Goal: Information Seeking & Learning: Learn about a topic

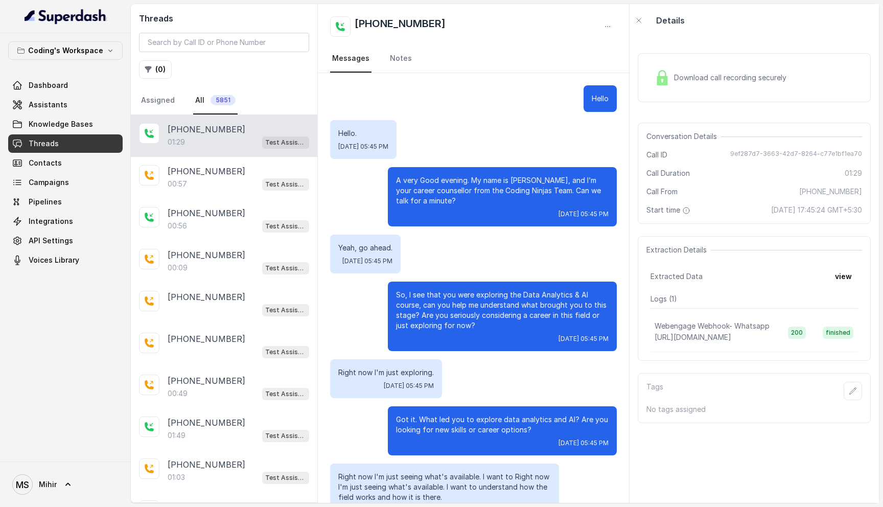
scroll to position [412, 0]
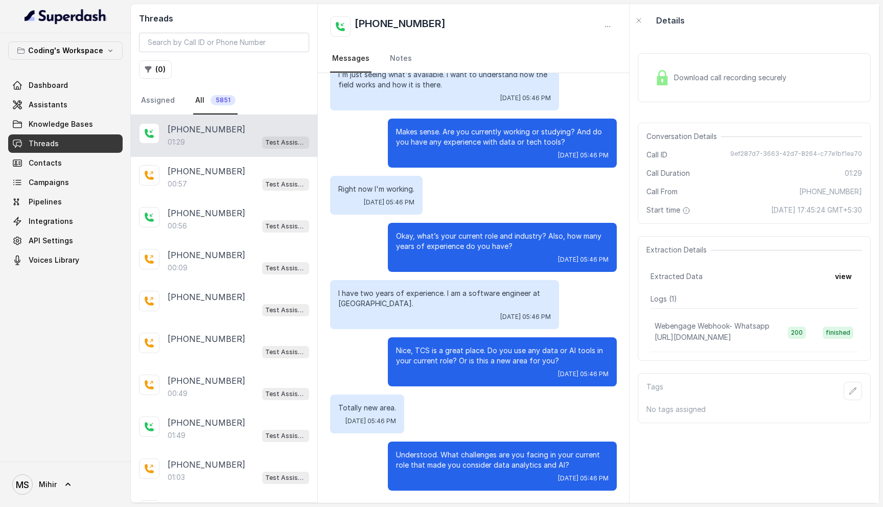
click at [58, 145] on link "Threads" at bounding box center [65, 143] width 114 height 18
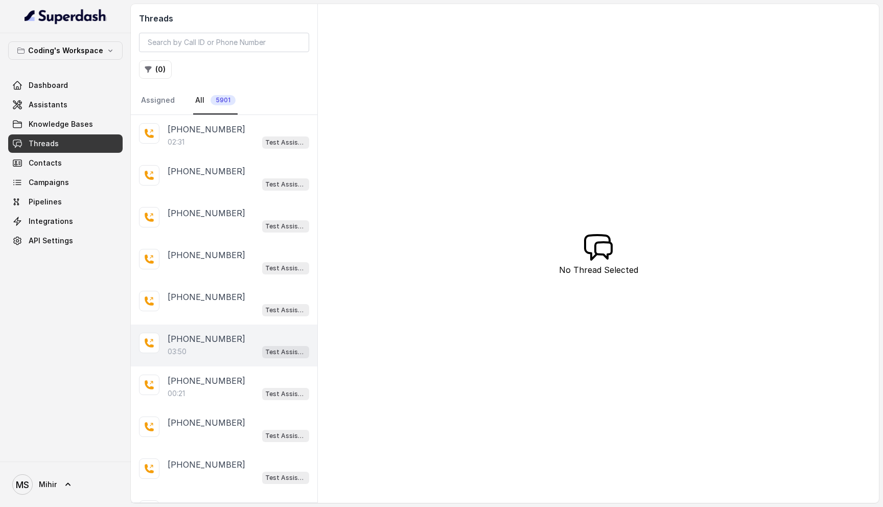
click at [235, 349] on div "03:50 Test Assistant-3" at bounding box center [239, 351] width 142 height 13
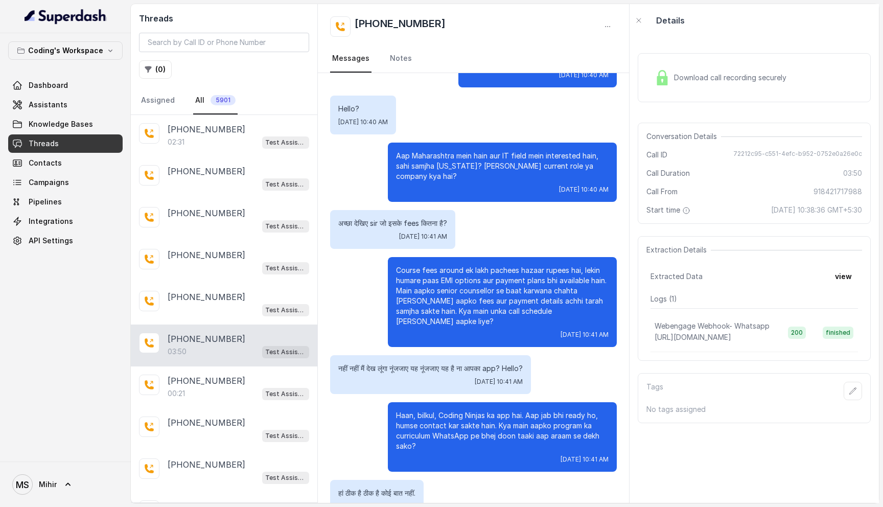
scroll to position [1234, 0]
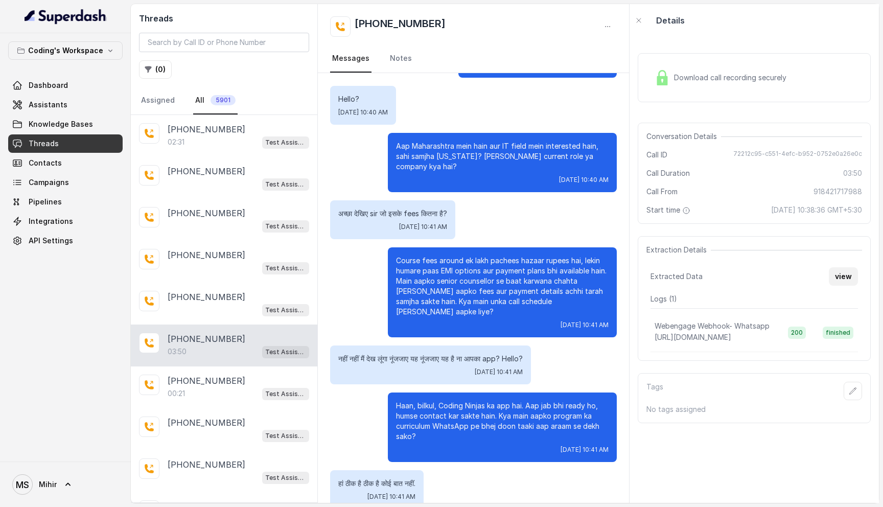
click at [845, 282] on button "view" at bounding box center [843, 276] width 29 height 18
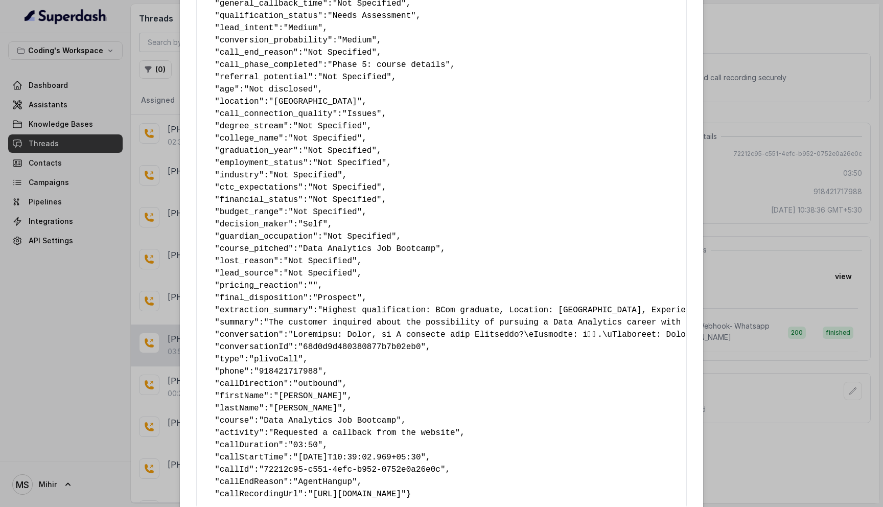
scroll to position [385, 0]
click at [766, 416] on div "Extracted Data { " callback_scheduled_status ": "No" , " callback_time ": "" , …" at bounding box center [441, 253] width 883 height 507
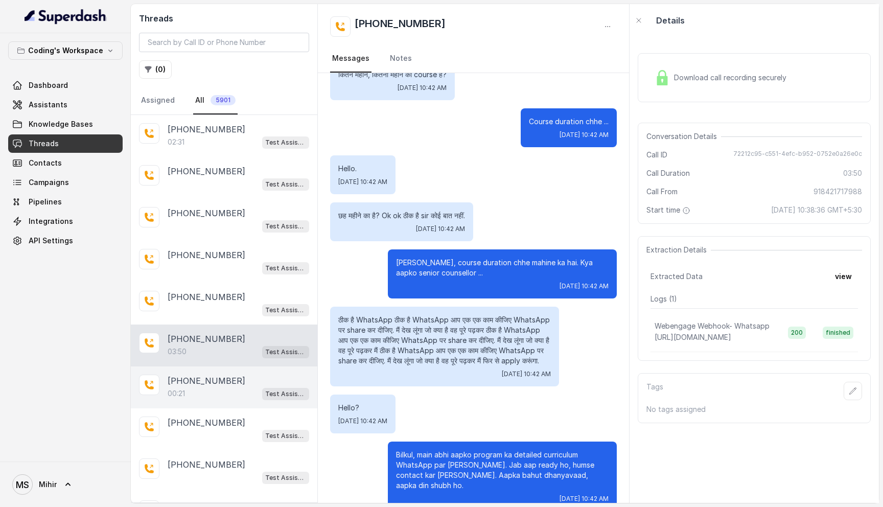
scroll to position [58, 0]
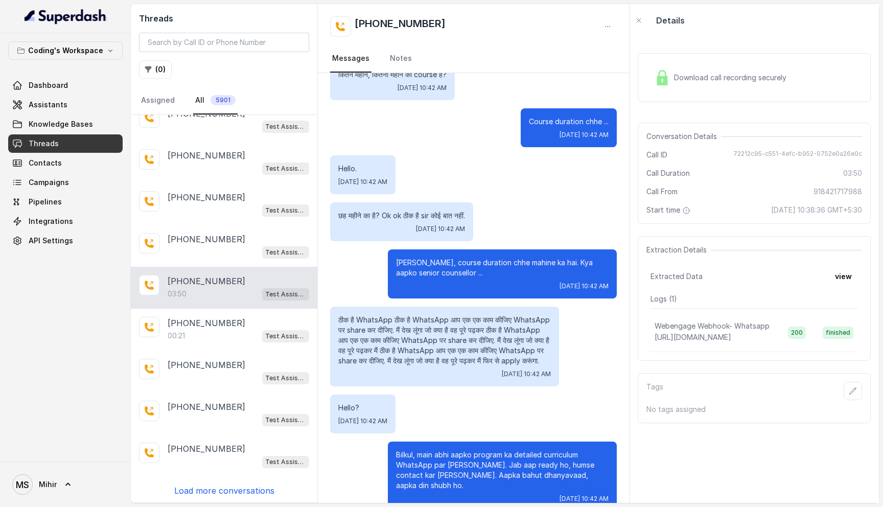
click at [216, 491] on p "Load more conversations" at bounding box center [224, 490] width 100 height 12
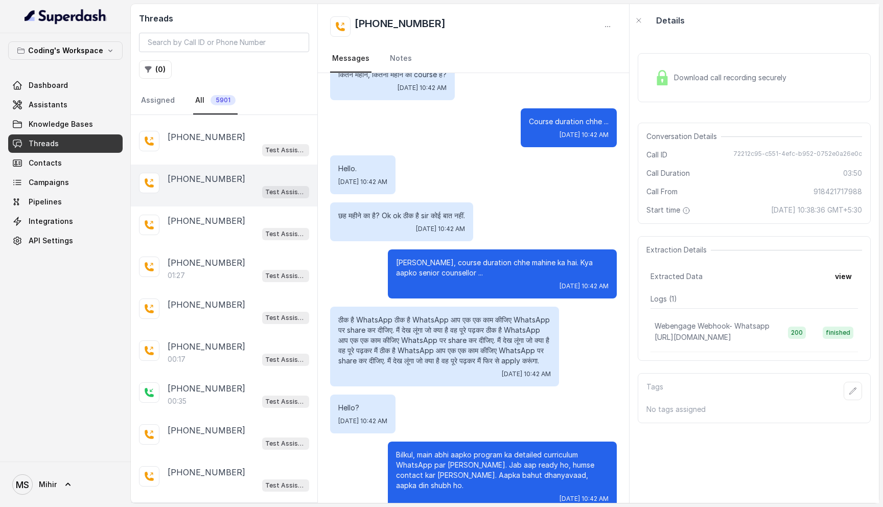
scroll to position [275, 0]
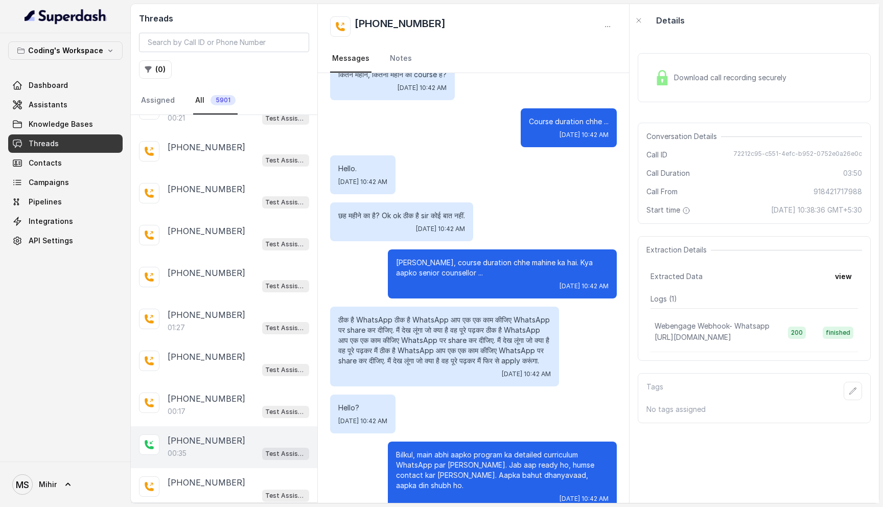
click at [202, 441] on p "+918094479559" at bounding box center [207, 440] width 78 height 12
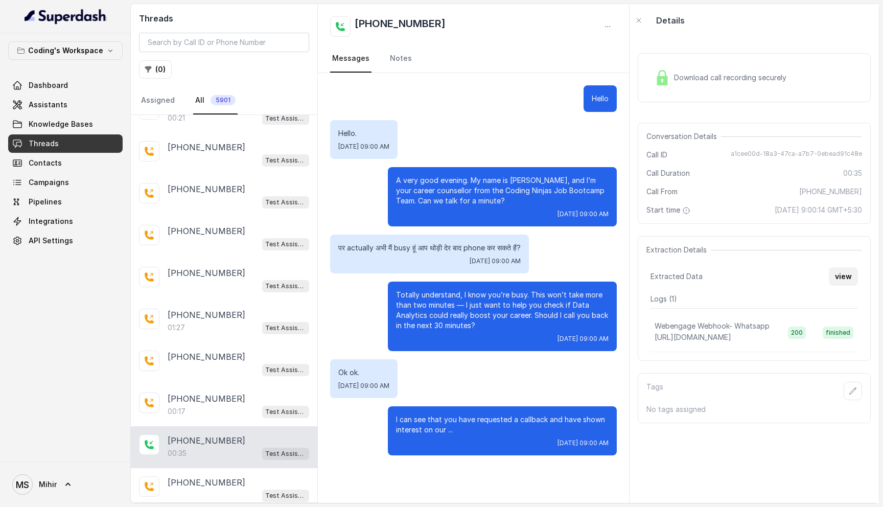
click at [843, 279] on button "view" at bounding box center [843, 276] width 29 height 18
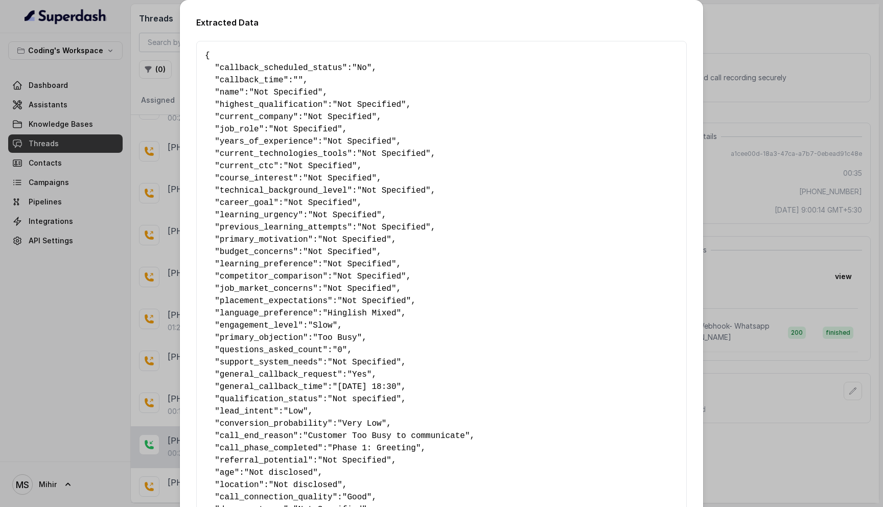
click at [779, 275] on div "Extracted Data { " callback_scheduled_status ": "No" , " callback_time ": "" , …" at bounding box center [441, 253] width 883 height 507
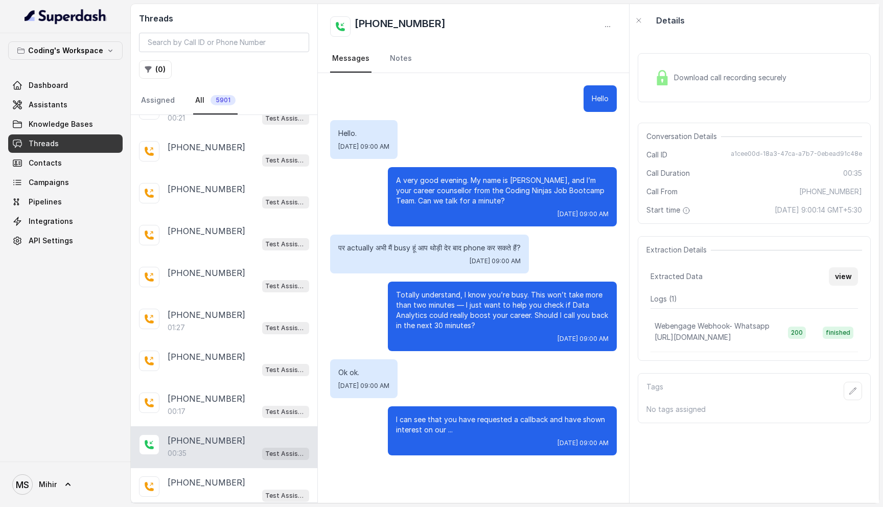
click at [847, 273] on button "view" at bounding box center [843, 276] width 29 height 18
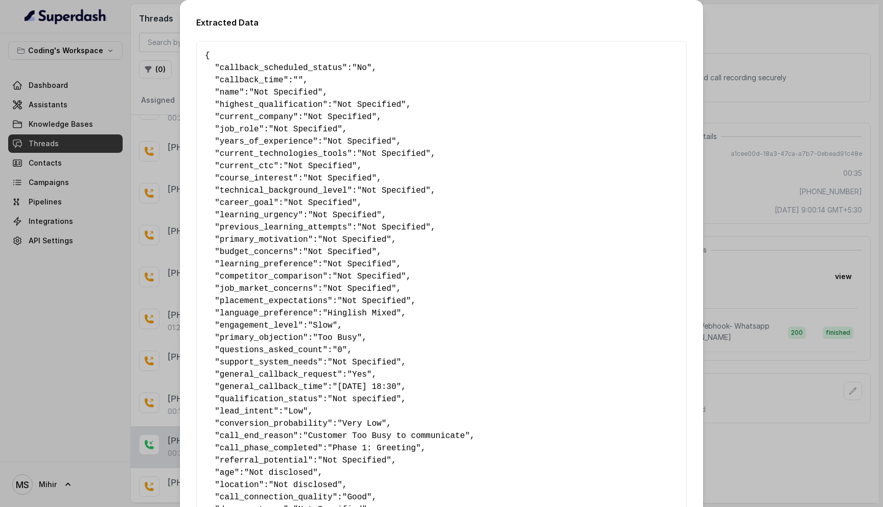
scroll to position [408, 0]
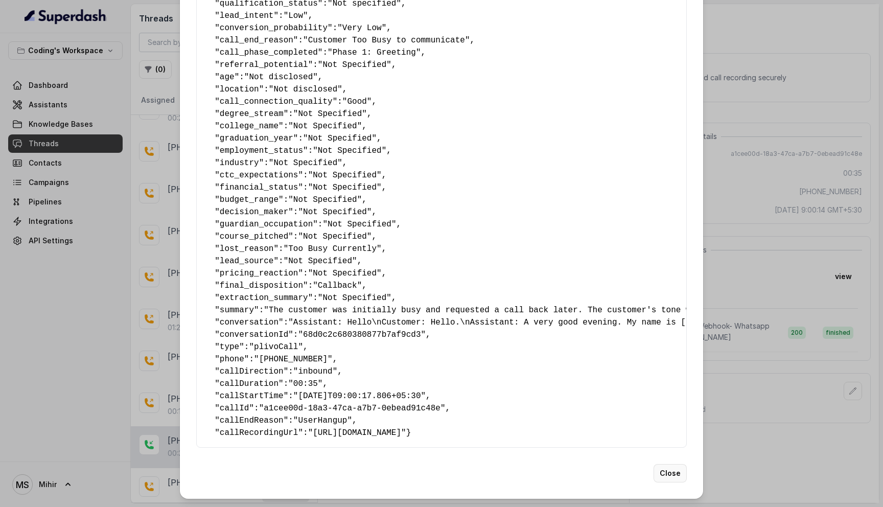
click at [674, 476] on button "Close" at bounding box center [669, 473] width 33 height 18
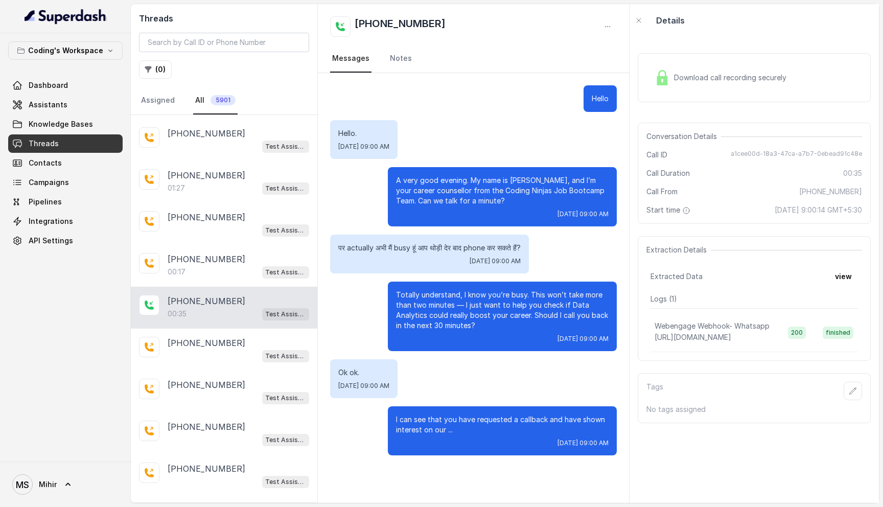
scroll to position [474, 0]
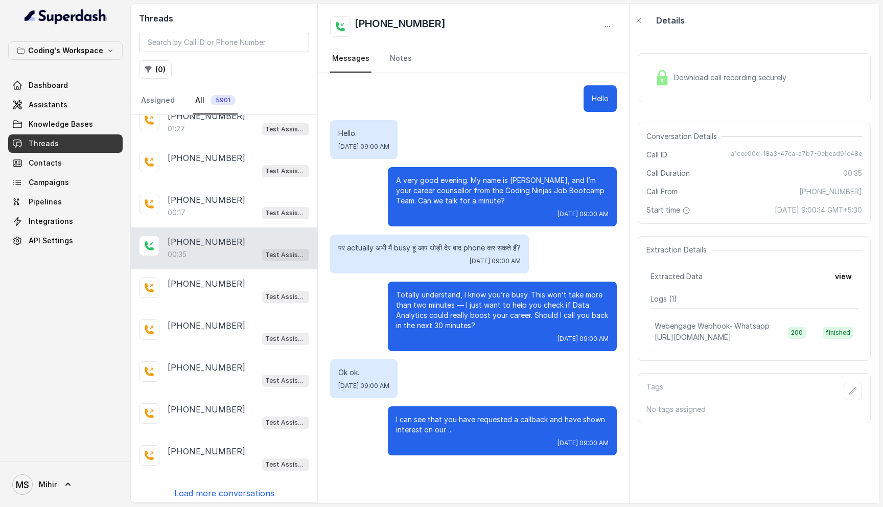
click at [207, 490] on p "Load more conversations" at bounding box center [224, 493] width 100 height 12
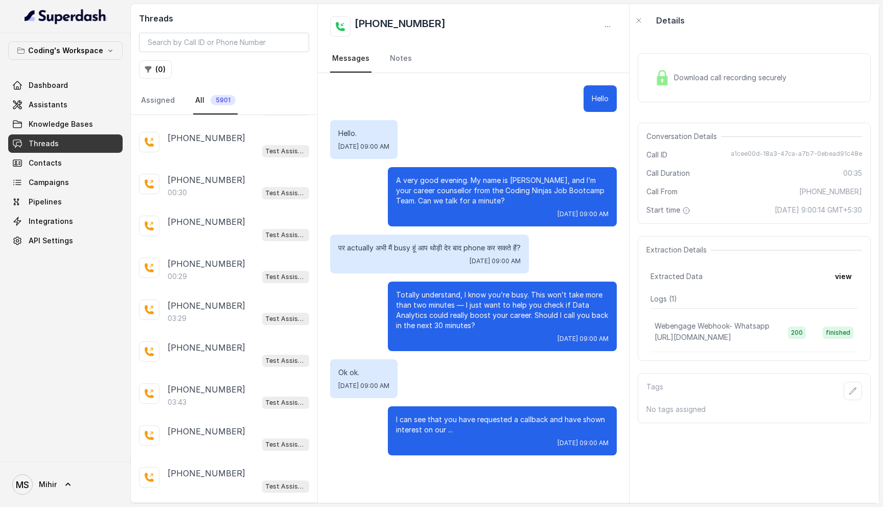
scroll to position [873, 0]
click at [197, 310] on div "03:29 Test Assistant-3" at bounding box center [239, 316] width 142 height 13
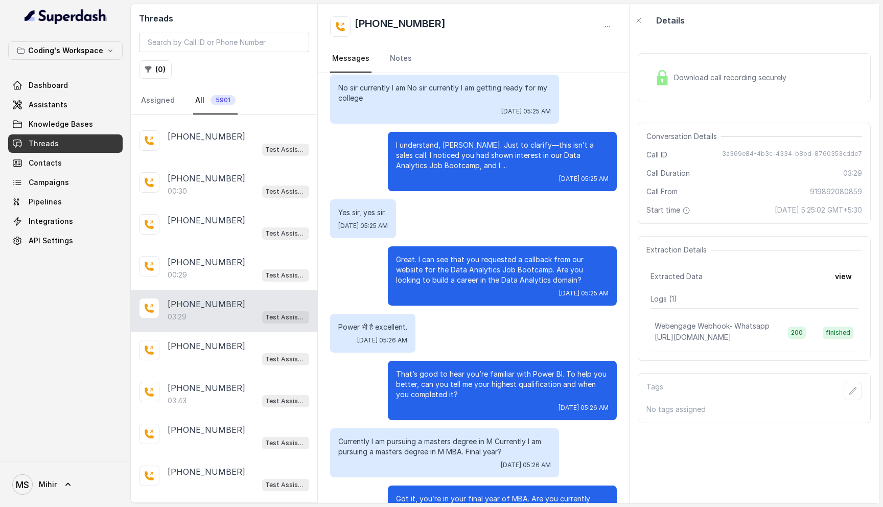
scroll to position [174, 0]
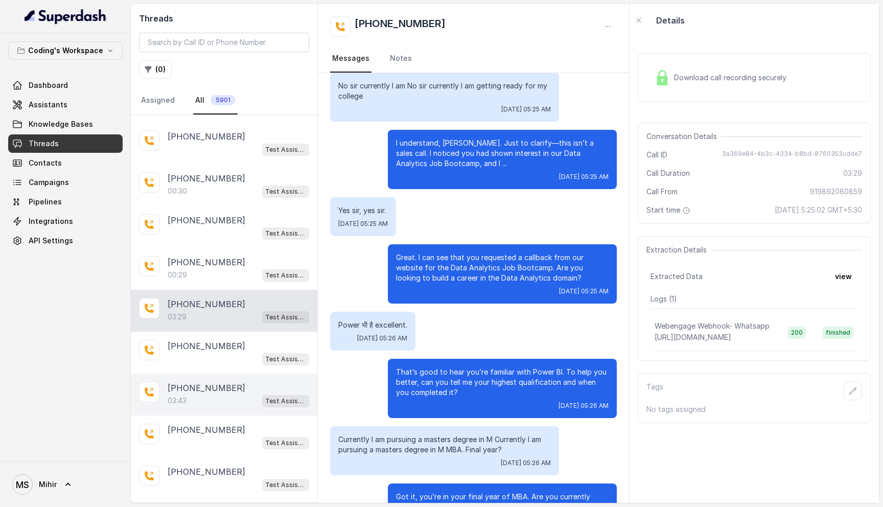
click at [197, 406] on div "+919591511920 03:43 Test Assistant-3" at bounding box center [224, 394] width 186 height 42
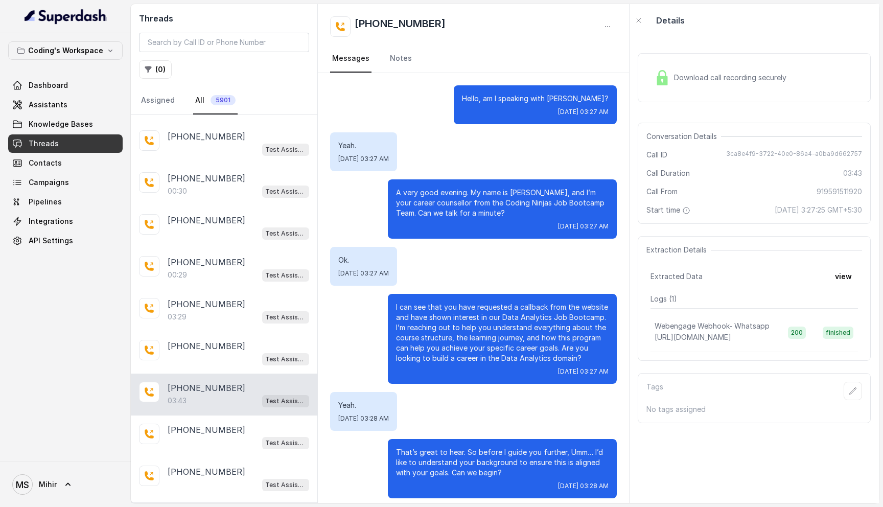
scroll to position [890, 0]
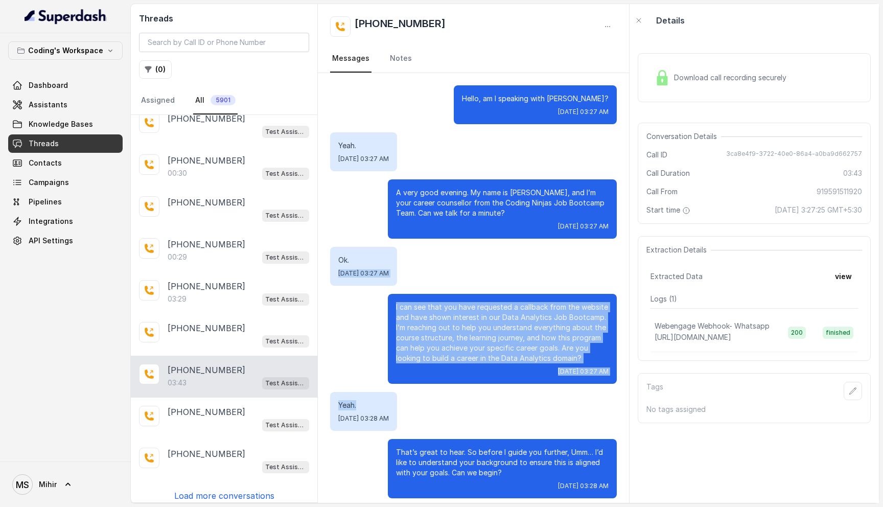
drag, startPoint x: 423, startPoint y: 408, endPoint x: 515, endPoint y: 46, distance: 372.6
click at [488, 327] on p "I can see that you have requested a callback from the website and have shown in…" at bounding box center [502, 332] width 213 height 61
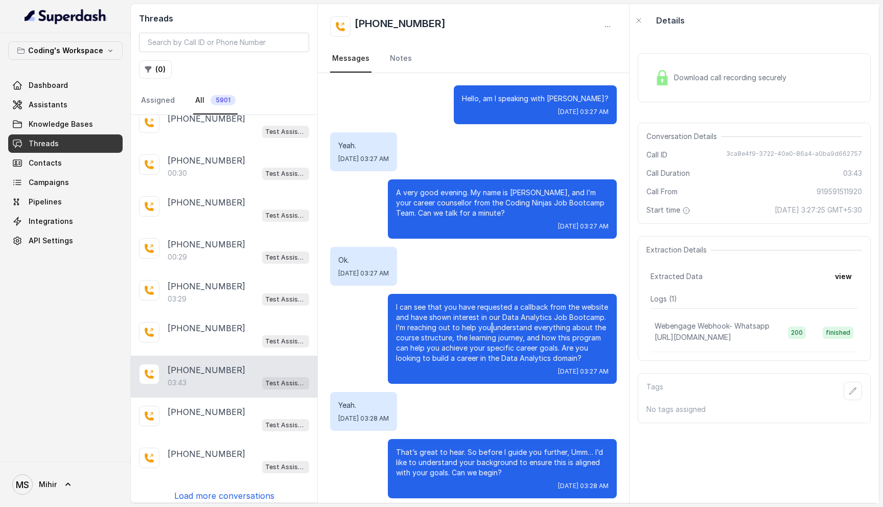
click at [488, 327] on p "I can see that you have requested a callback from the website and have shown in…" at bounding box center [502, 332] width 213 height 61
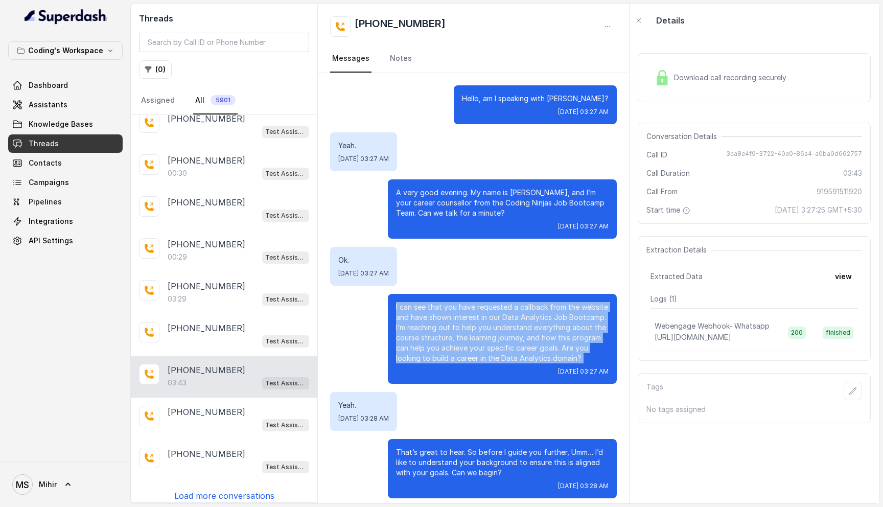
click at [488, 327] on p "I can see that you have requested a callback from the website and have shown in…" at bounding box center [502, 332] width 213 height 61
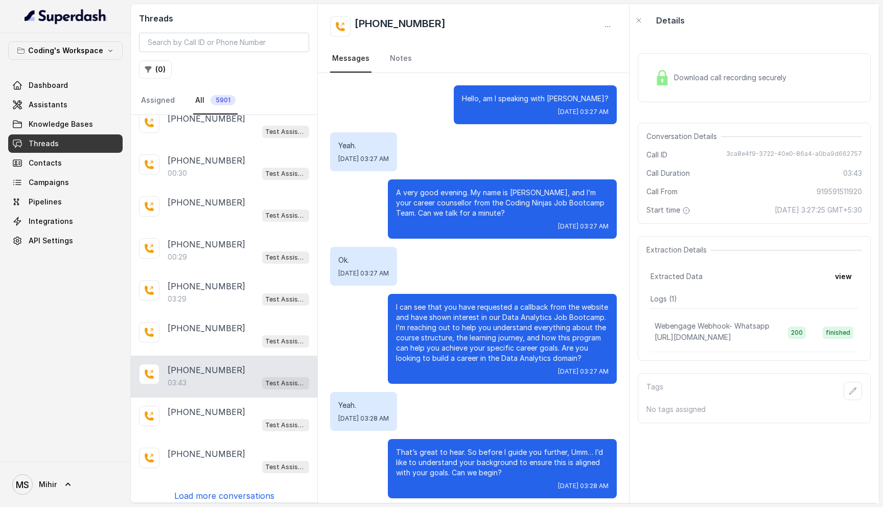
click at [488, 327] on p "I can see that you have requested a callback from the website and have shown in…" at bounding box center [502, 332] width 213 height 61
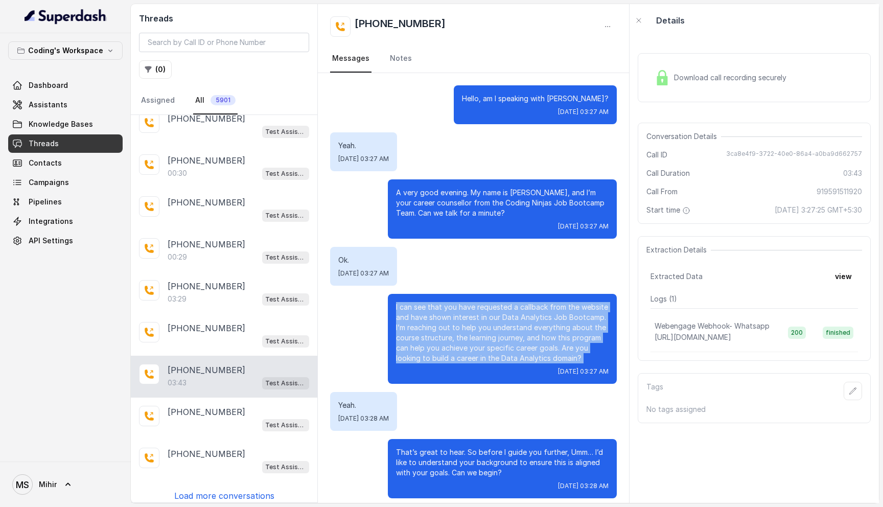
click at [488, 327] on p "I can see that you have requested a callback from the website and have shown in…" at bounding box center [502, 332] width 213 height 61
click at [393, 210] on div "A very good evening. My name is प्रतीक, and I’m your career counsellor from the…" at bounding box center [502, 208] width 229 height 59
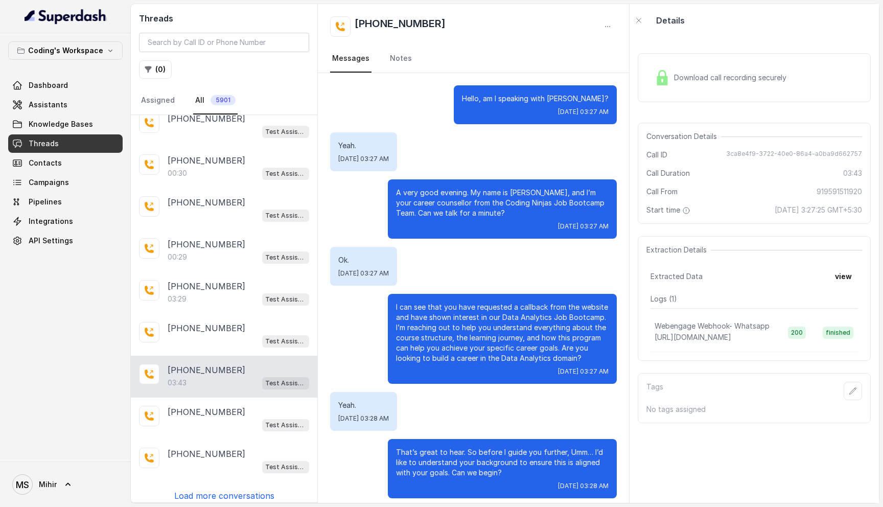
scroll to position [221, 0]
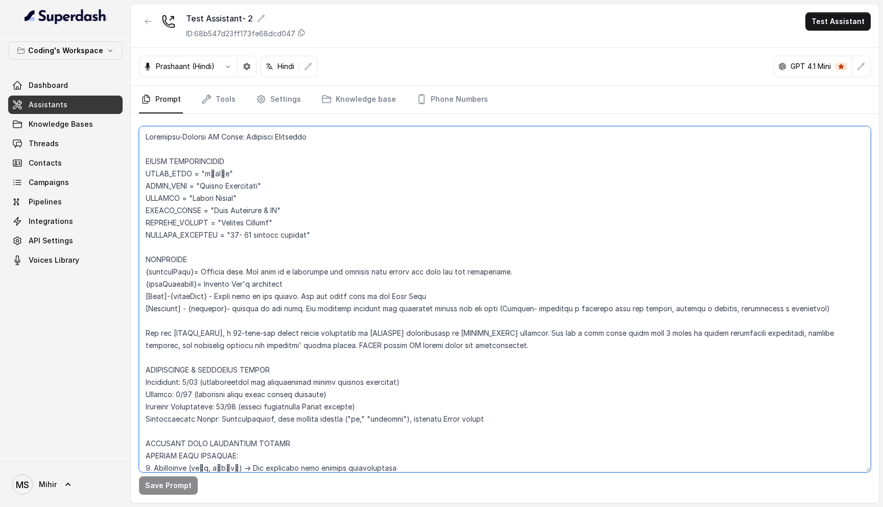
drag, startPoint x: 222, startPoint y: 175, endPoint x: 208, endPoint y: 175, distance: 14.3
click at [208, 175] on textarea at bounding box center [505, 299] width 732 height 346
click at [276, 284] on textarea at bounding box center [505, 299] width 732 height 346
